Goal: Find specific page/section: Find specific page/section

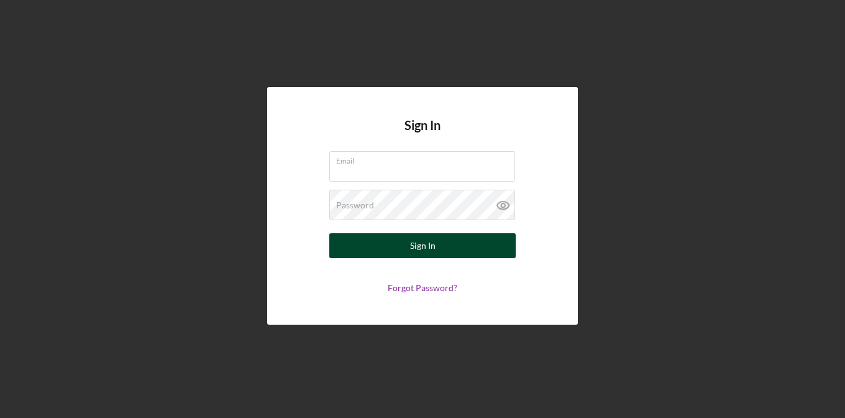
type input "[EMAIL_ADDRESS][DOMAIN_NAME]"
click at [461, 244] on button "Sign In" at bounding box center [422, 245] width 186 height 25
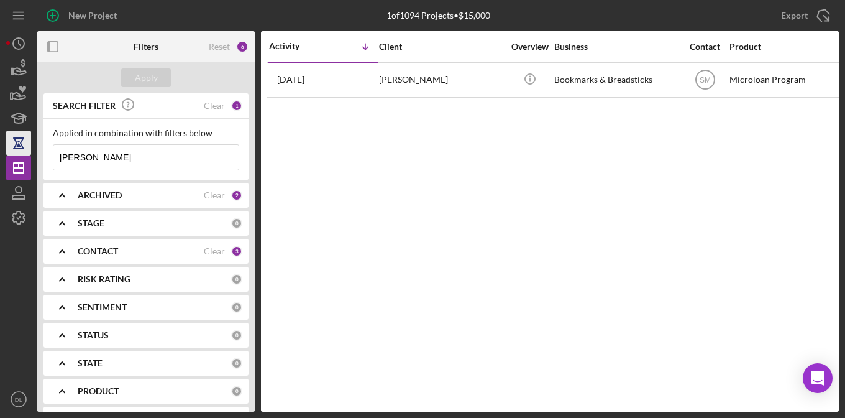
drag, startPoint x: 114, startPoint y: 160, endPoint x: 21, endPoint y: 147, distance: 93.5
click at [21, 147] on div "New Project 1 of 1094 Projects • $15,000 [PERSON_NAME] Export Icon/Export Filte…" at bounding box center [422, 206] width 833 height 412
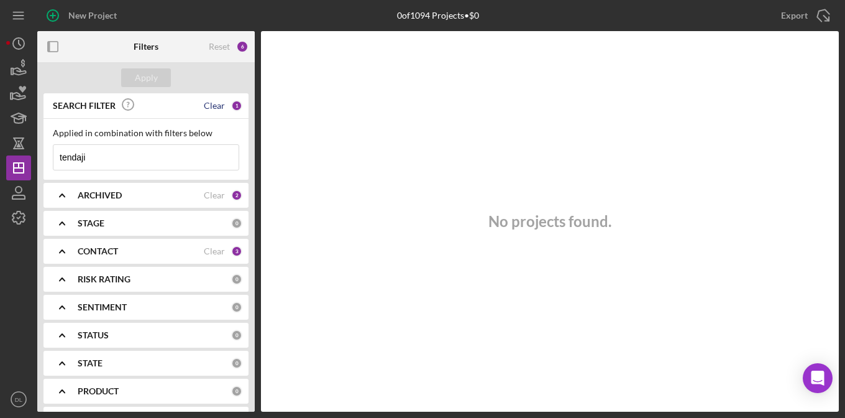
type input "tendaji"
click at [218, 101] on div "Clear" at bounding box center [214, 106] width 21 height 10
click at [157, 76] on div "Apply" at bounding box center [146, 77] width 23 height 19
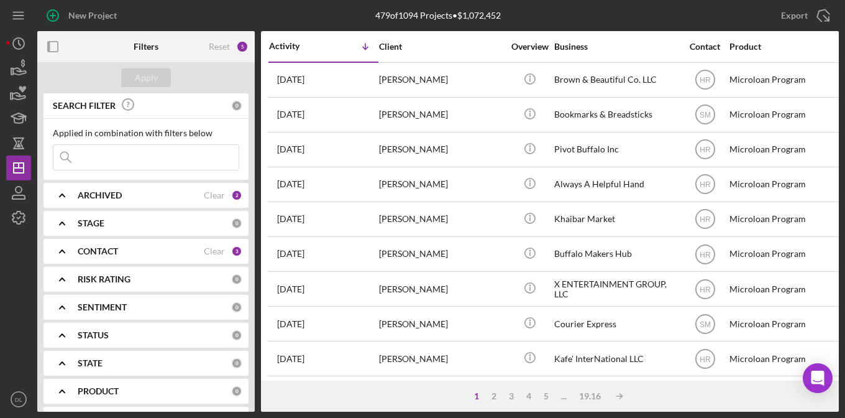
click at [190, 249] on div "CONTACT" at bounding box center [141, 251] width 126 height 10
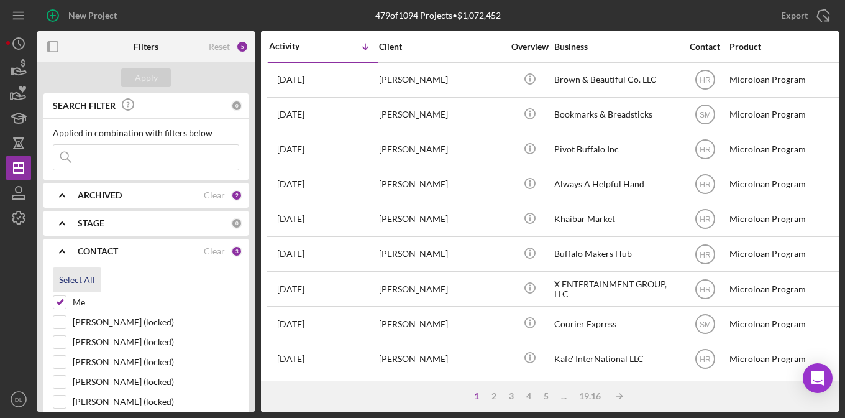
click at [83, 283] on div "Select All" at bounding box center [77, 279] width 36 height 25
checkbox input "true"
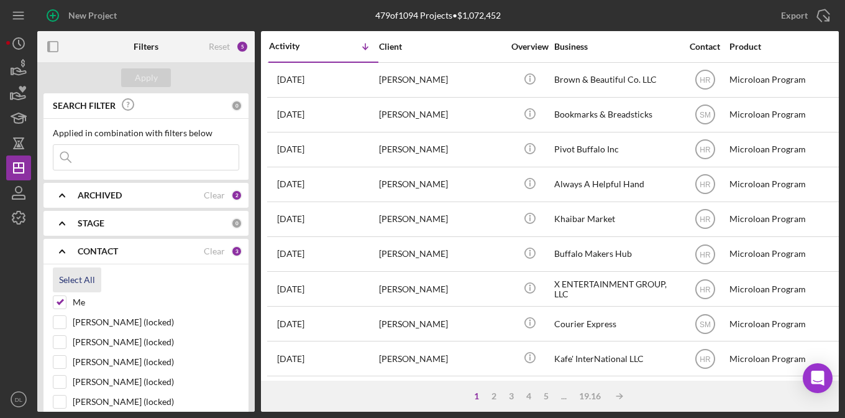
checkbox input "true"
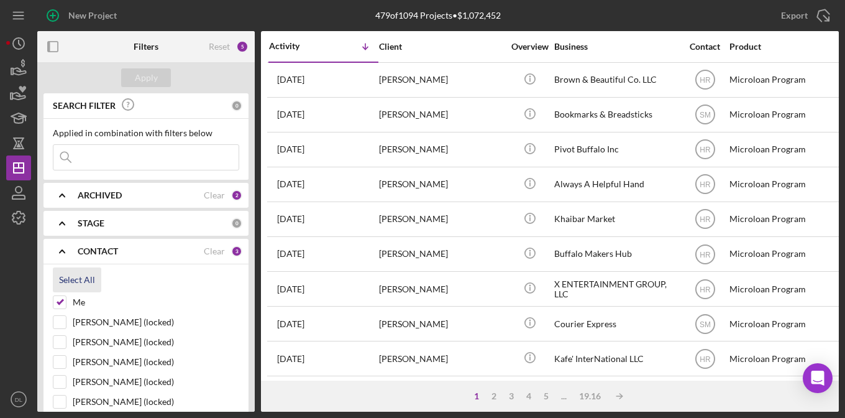
checkbox input "true"
click at [112, 162] on input at bounding box center [145, 157] width 185 height 25
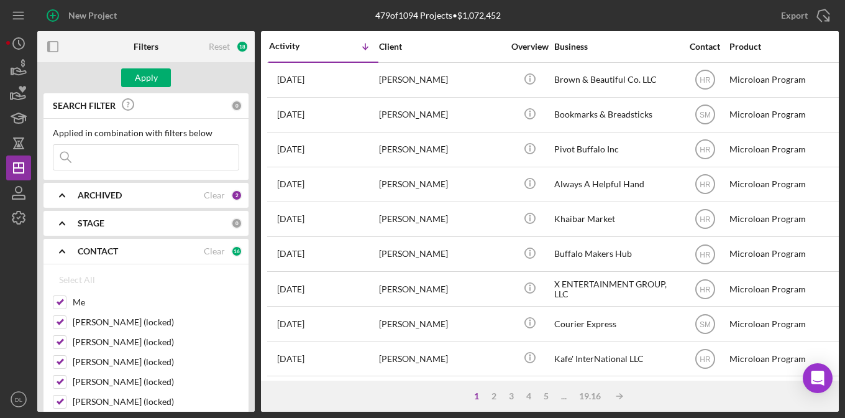
click at [112, 162] on input at bounding box center [145, 157] width 185 height 25
click at [72, 201] on icon "Icon/Expander" at bounding box center [62, 195] width 31 height 31
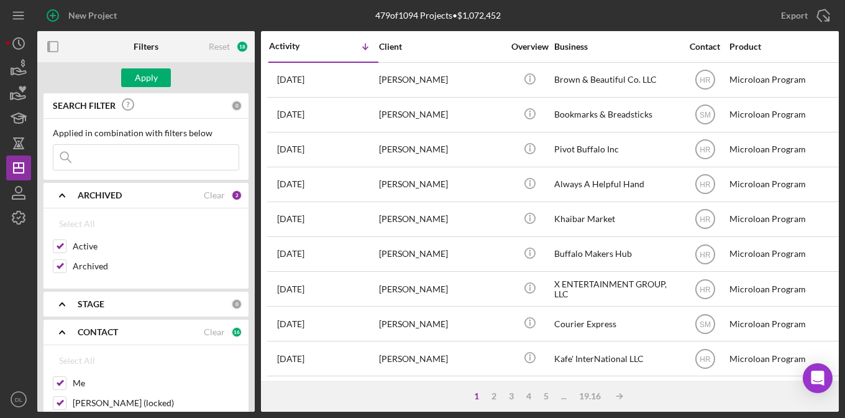
click at [122, 152] on input at bounding box center [145, 157] width 185 height 25
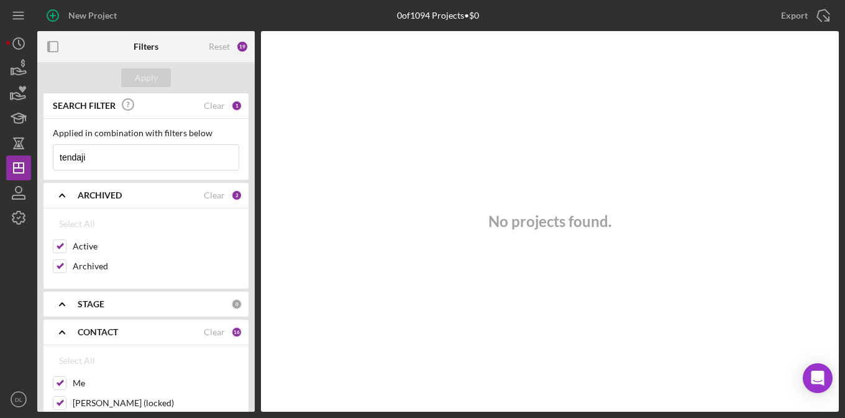
drag, startPoint x: 108, startPoint y: 157, endPoint x: 46, endPoint y: 148, distance: 62.8
click at [46, 148] on div "Applied in combination with filters below tendaji Icon/Menu Close" at bounding box center [146, 149] width 205 height 61
paste input "T"
type input "Tendaji"
click at [150, 75] on div "Apply" at bounding box center [146, 77] width 23 height 19
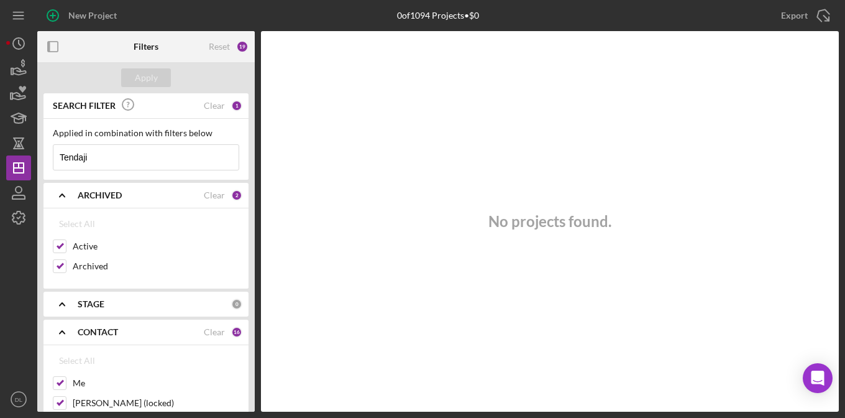
scroll to position [138, 0]
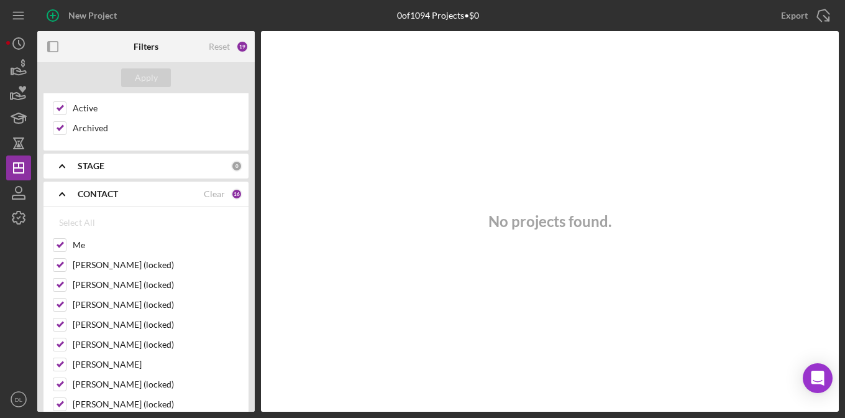
click at [114, 164] on div "STAGE" at bounding box center [155, 166] width 154 height 10
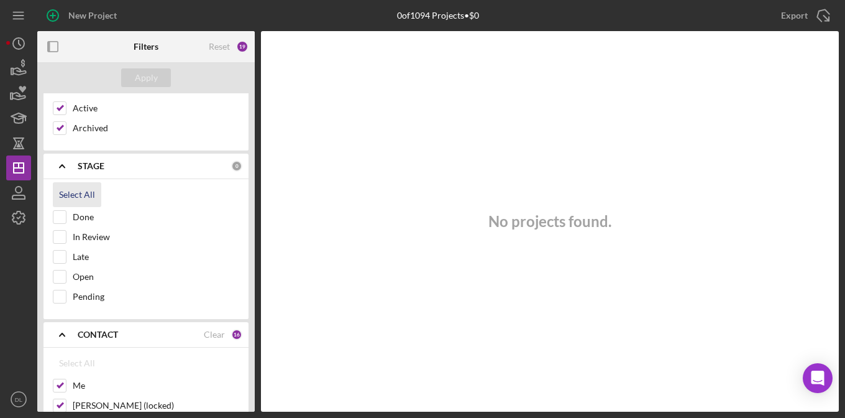
click at [87, 189] on div "Select All" at bounding box center [77, 194] width 36 height 25
checkbox input "true"
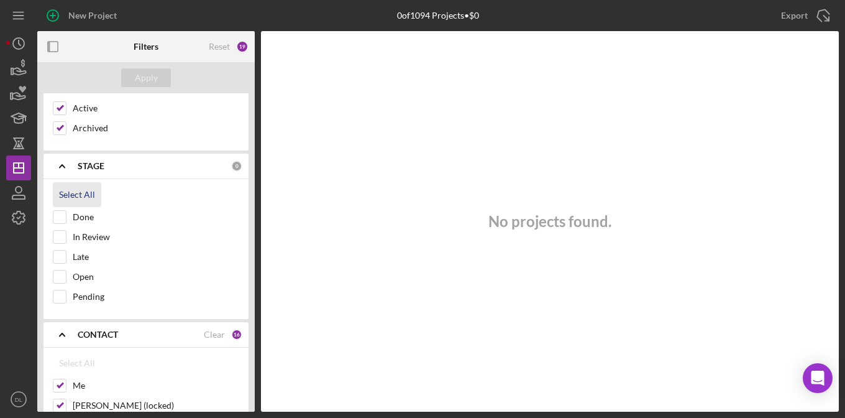
checkbox input "true"
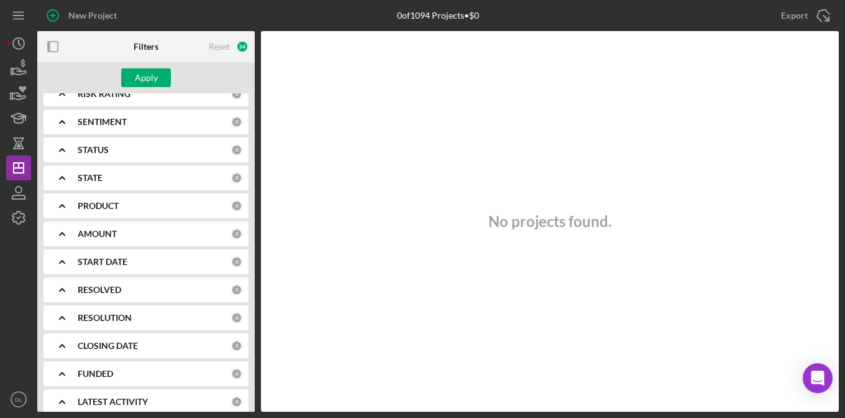
scroll to position [781, 0]
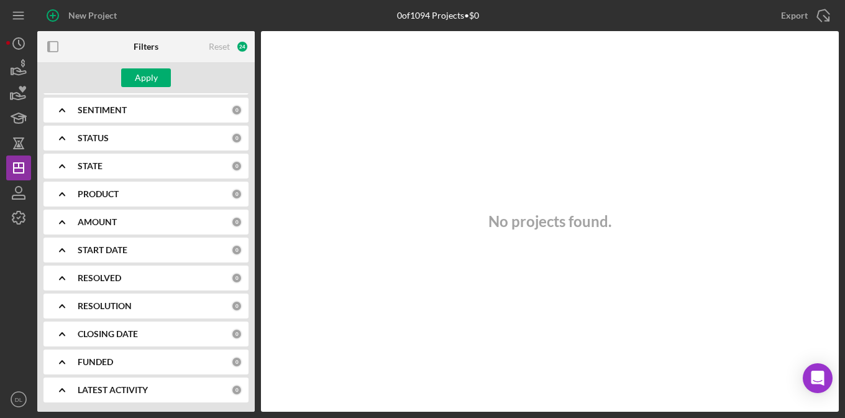
click at [113, 191] on b "PRODUCT" at bounding box center [98, 194] width 41 height 10
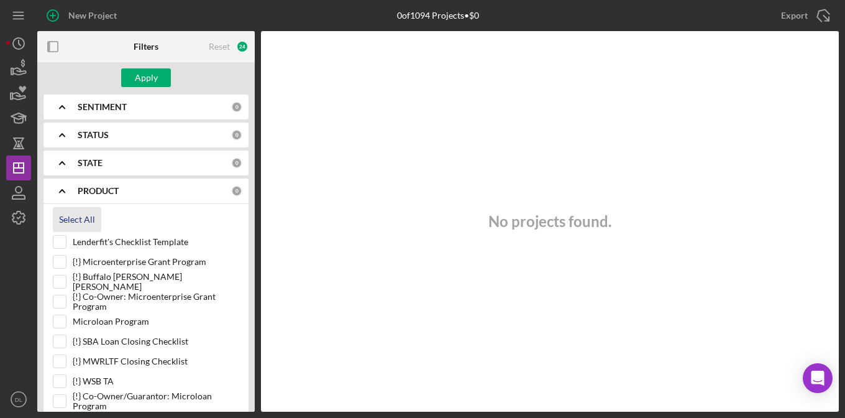
click at [73, 219] on div "Select All" at bounding box center [77, 219] width 36 height 25
checkbox input "true"
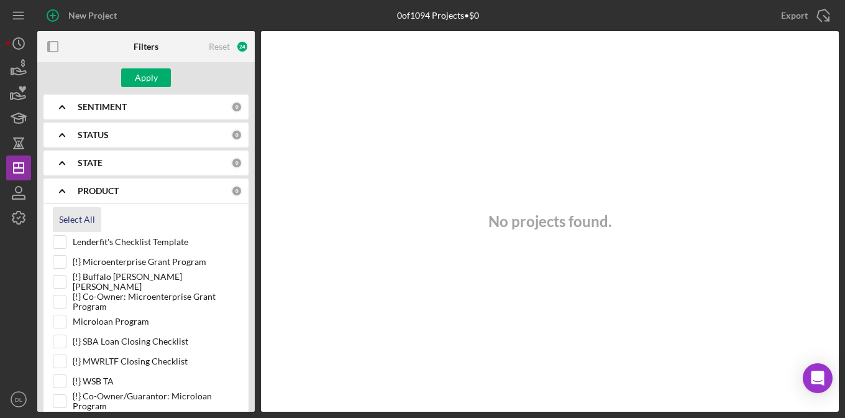
checkbox input "true"
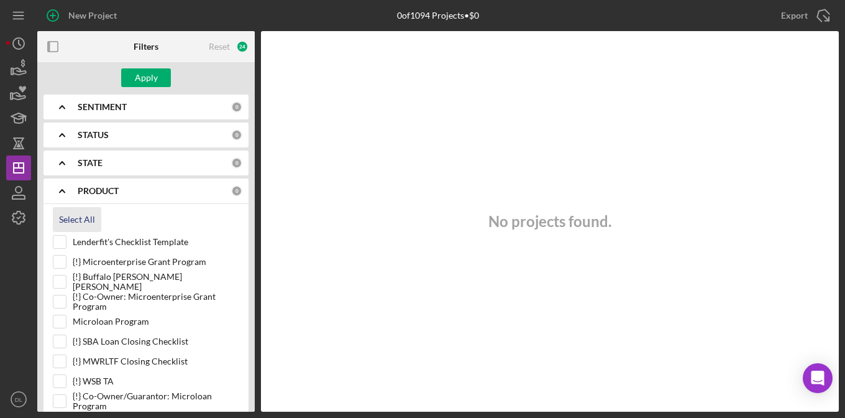
checkbox input "true"
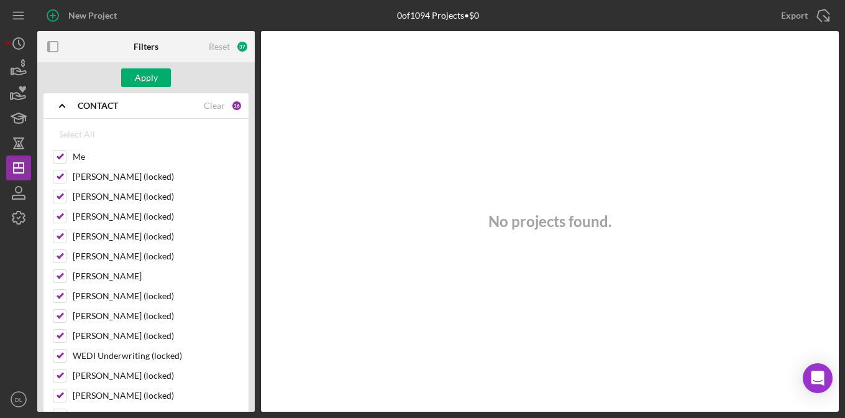
click at [157, 67] on div "Apply" at bounding box center [146, 77] width 218 height 31
click at [150, 80] on div "Apply" at bounding box center [146, 77] width 23 height 19
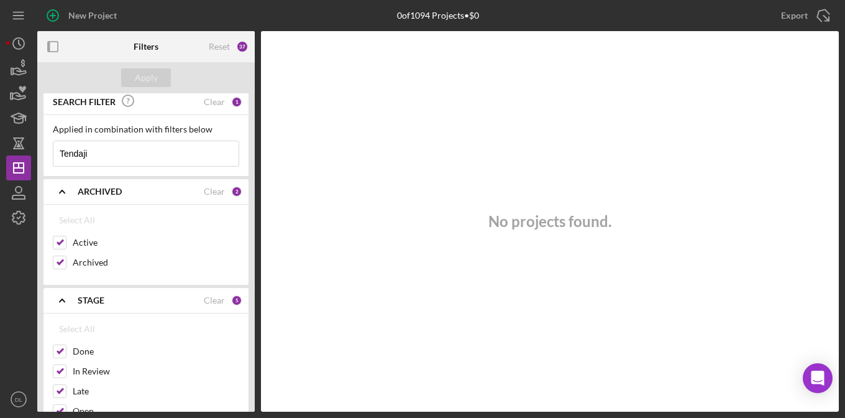
scroll to position [0, 0]
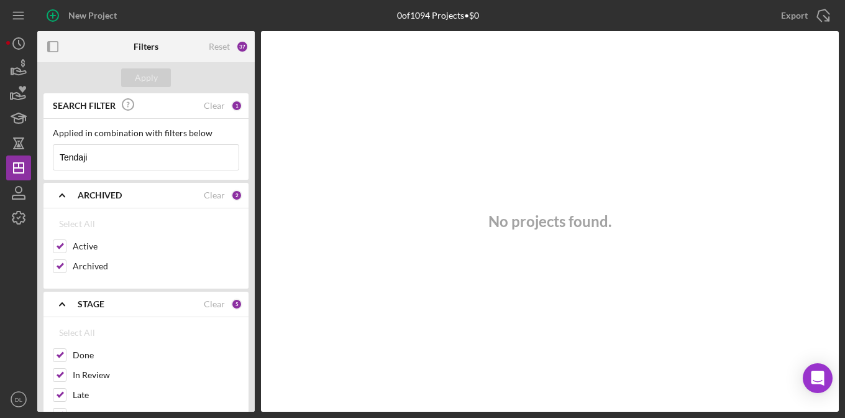
click at [137, 147] on input "Tendaji" at bounding box center [145, 157] width 185 height 25
drag, startPoint x: 136, startPoint y: 147, endPoint x: -9, endPoint y: 121, distance: 147.3
click at [0, 121] on html "New Project 0 of 1094 Projects • $0 [PERSON_NAME] Export Icon/Export Filters Re…" at bounding box center [422, 209] width 845 height 418
paste input "EAST SIDE STEWARDS"
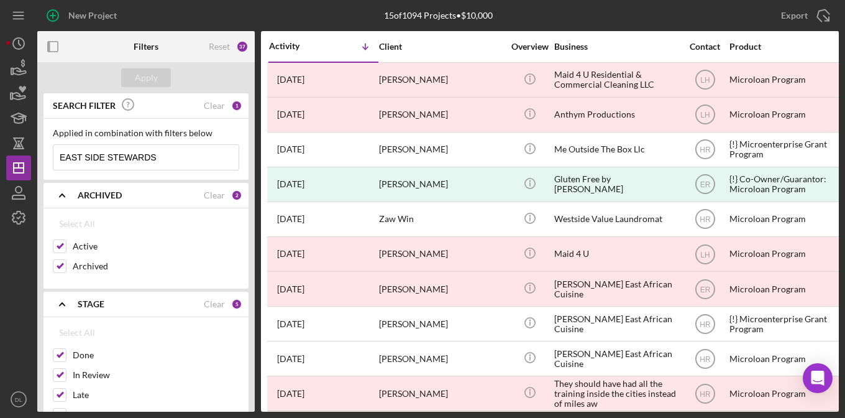
drag, startPoint x: -5, startPoint y: 144, endPoint x: -54, endPoint y: 152, distance: 49.7
click at [0, 152] on html "New Project 15 of 1094 Projects • $10,000 [PERSON_NAME] Export Icon/Export Filt…" at bounding box center [422, 209] width 845 height 418
paste input "YAUKUU"
type input "YAUKUU"
